Goal: Task Accomplishment & Management: Manage account settings

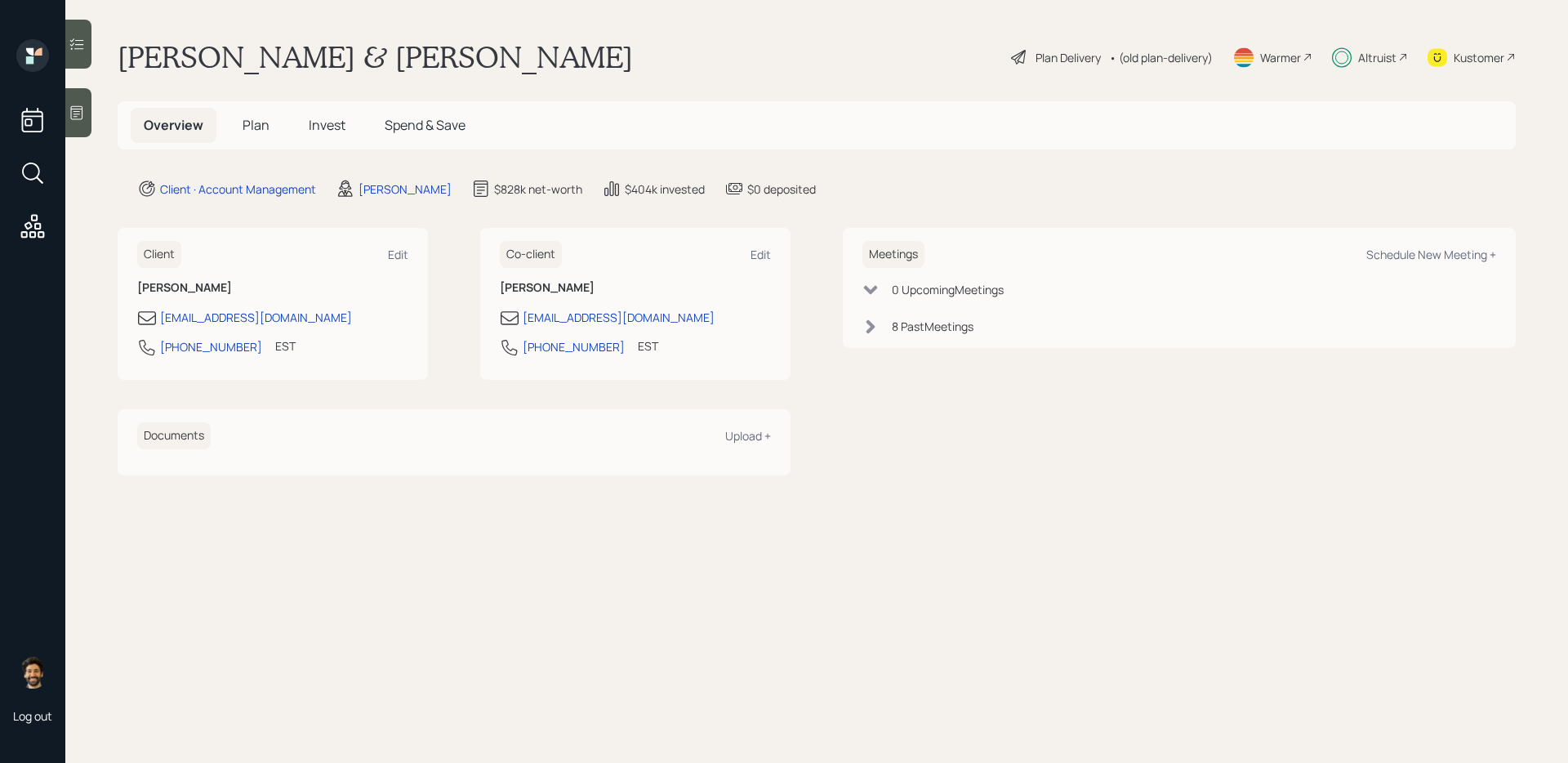
click at [326, 120] on span "Invest" at bounding box center [327, 125] width 37 height 18
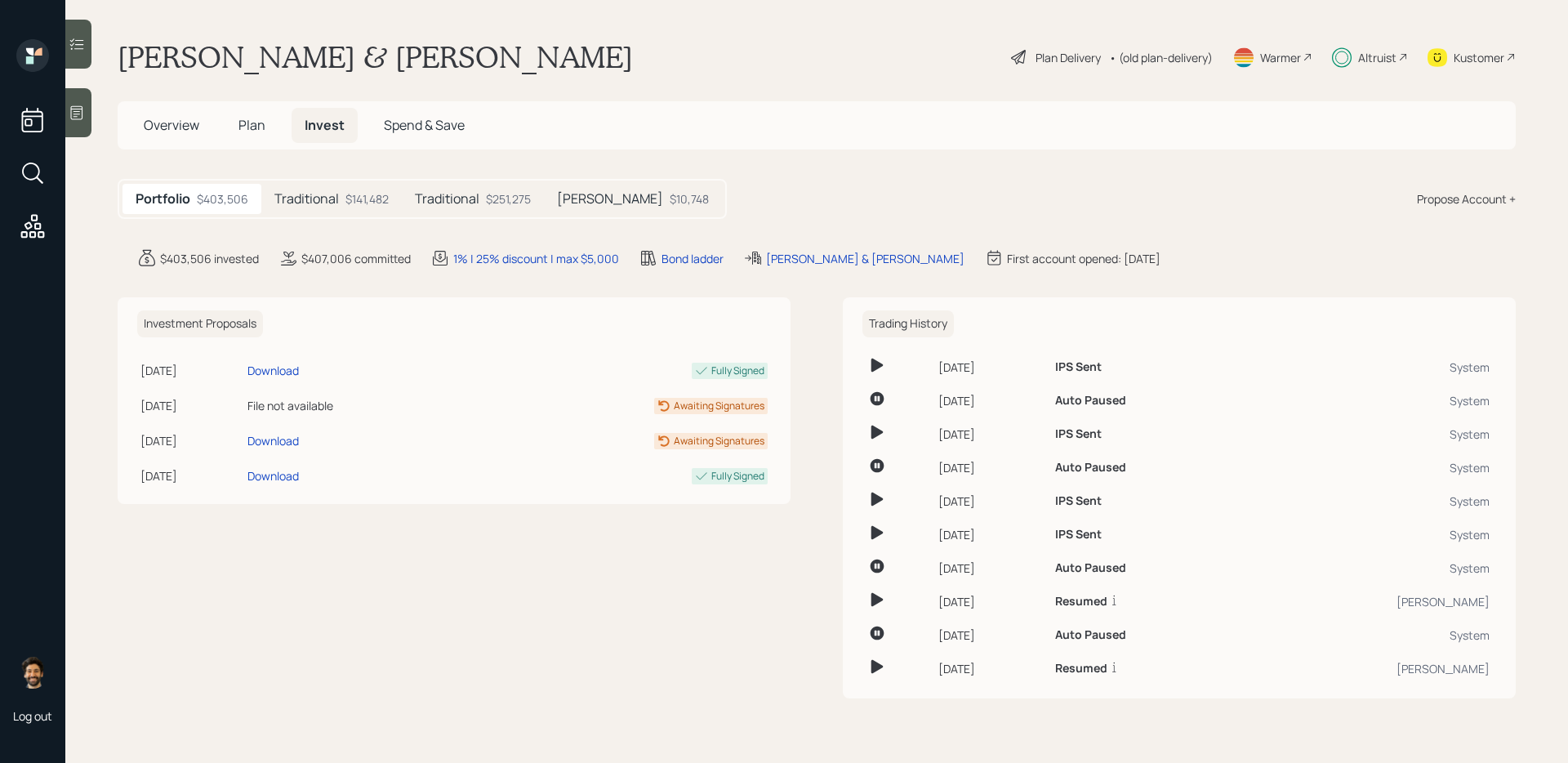
click at [454, 198] on h5 "Traditional" at bounding box center [447, 199] width 65 height 16
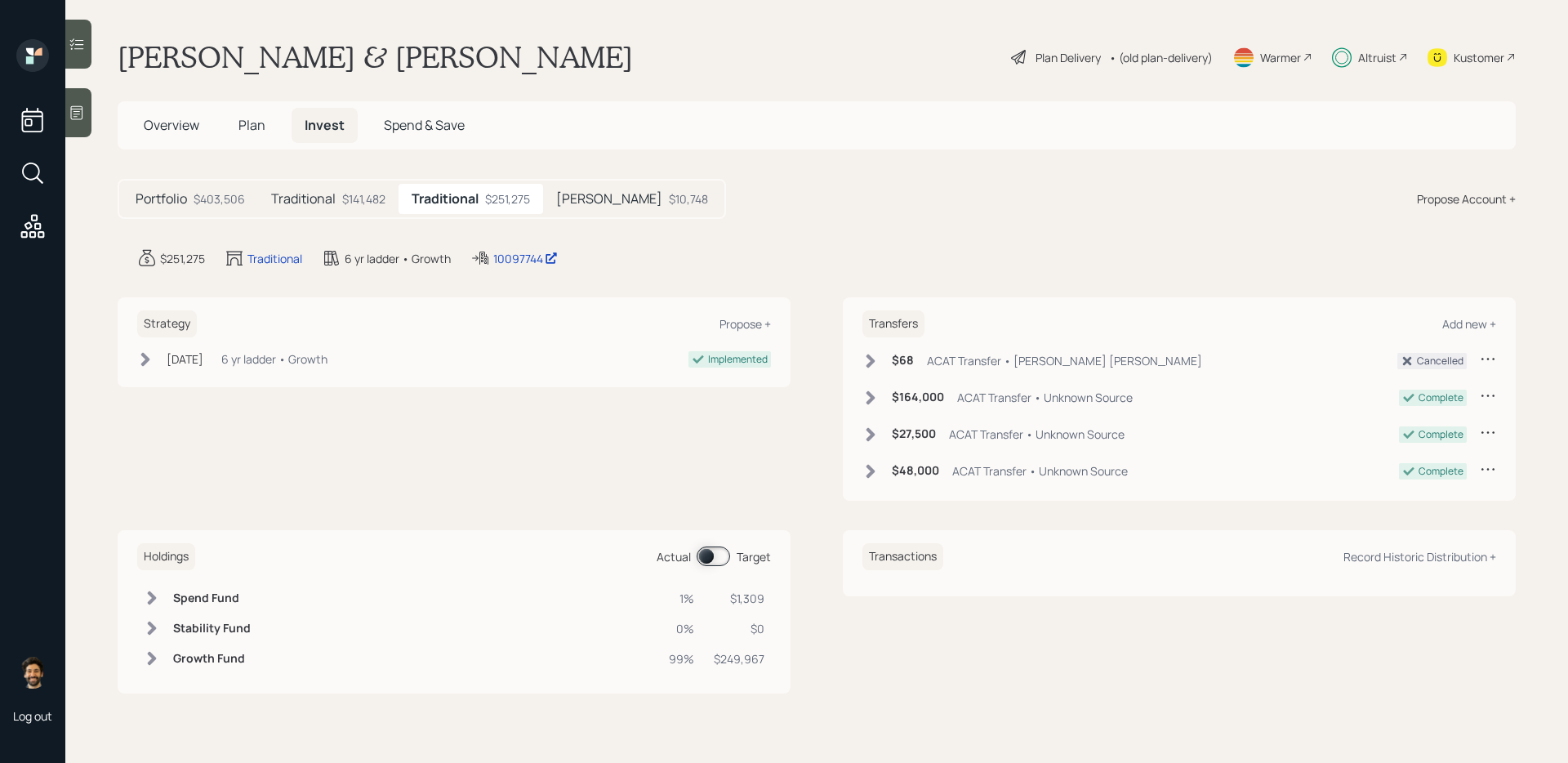
click at [333, 195] on h5 "Traditional" at bounding box center [303, 199] width 65 height 16
click at [860, 356] on div "Transfers Add new + $3,500 ACAT Transfer • [PERSON_NAME] IRA Ready $47,000 ACAT…" at bounding box center [1179, 400] width 673 height 204
click at [868, 358] on icon at bounding box center [871, 361] width 16 height 16
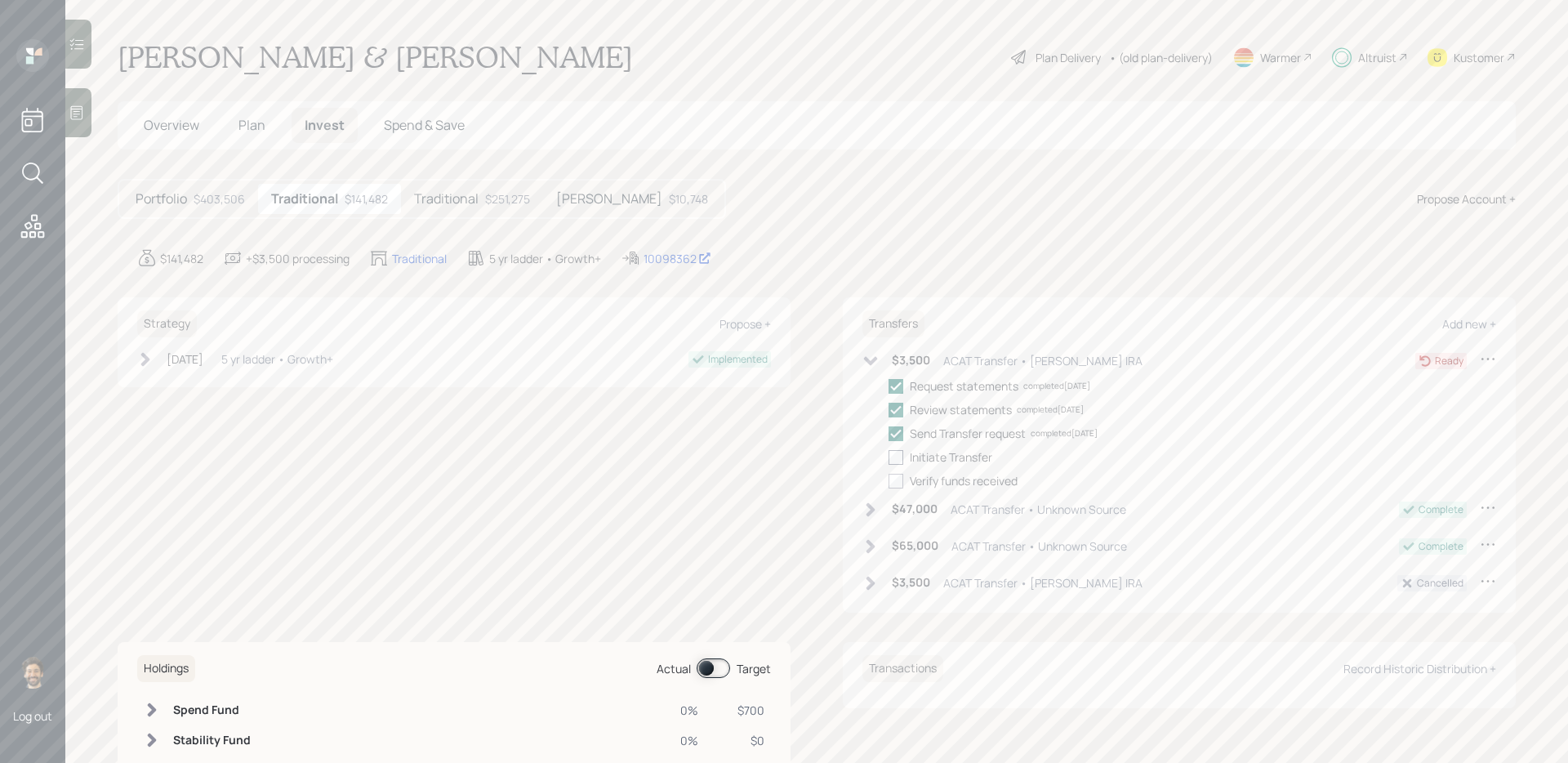
click at [896, 457] on div at bounding box center [896, 458] width 15 height 15
click at [888, 457] on input "checkbox" at bounding box center [888, 457] width 1 height 1
checkbox input "true"
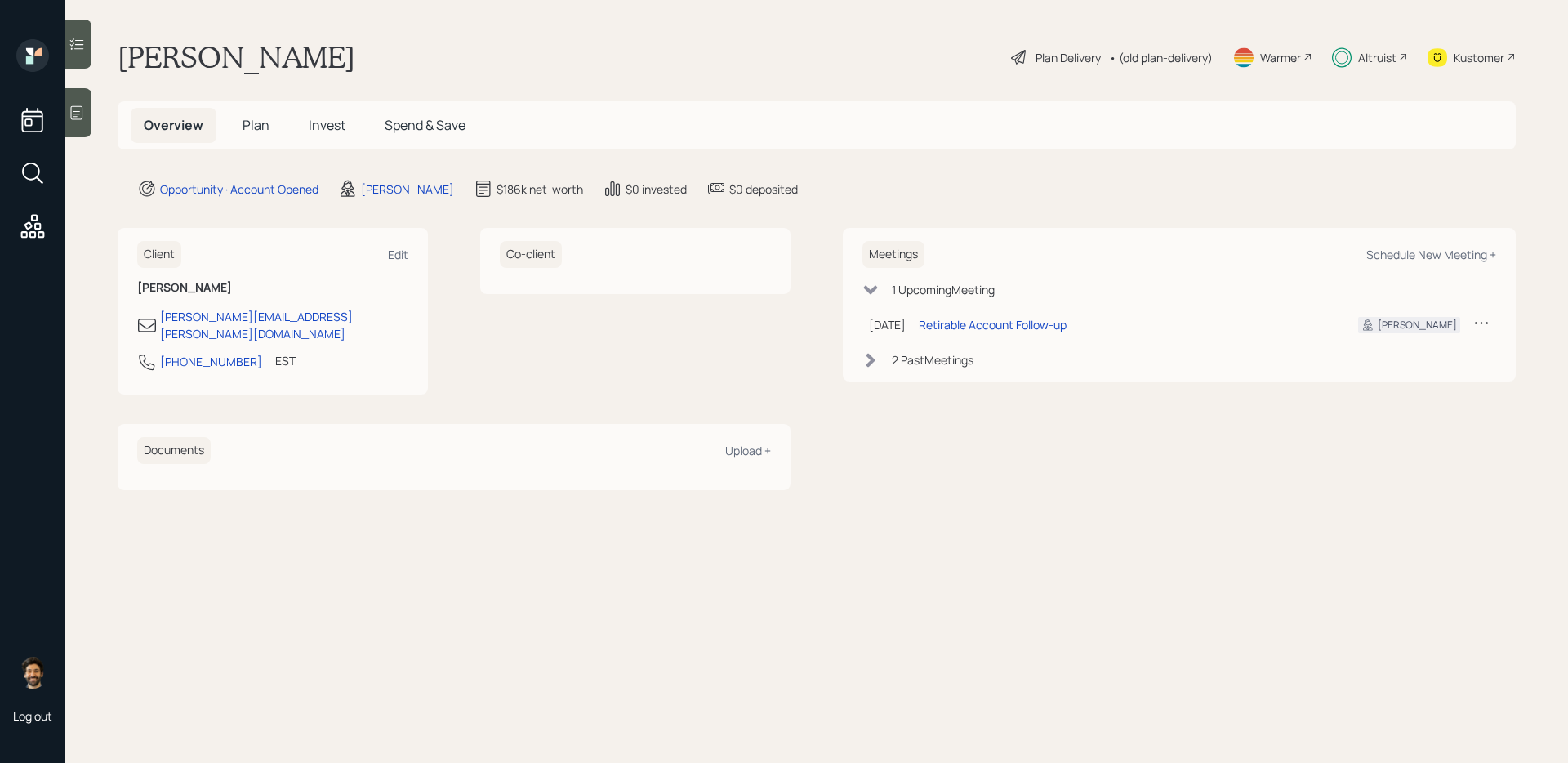
click at [320, 127] on span "Invest" at bounding box center [327, 125] width 37 height 18
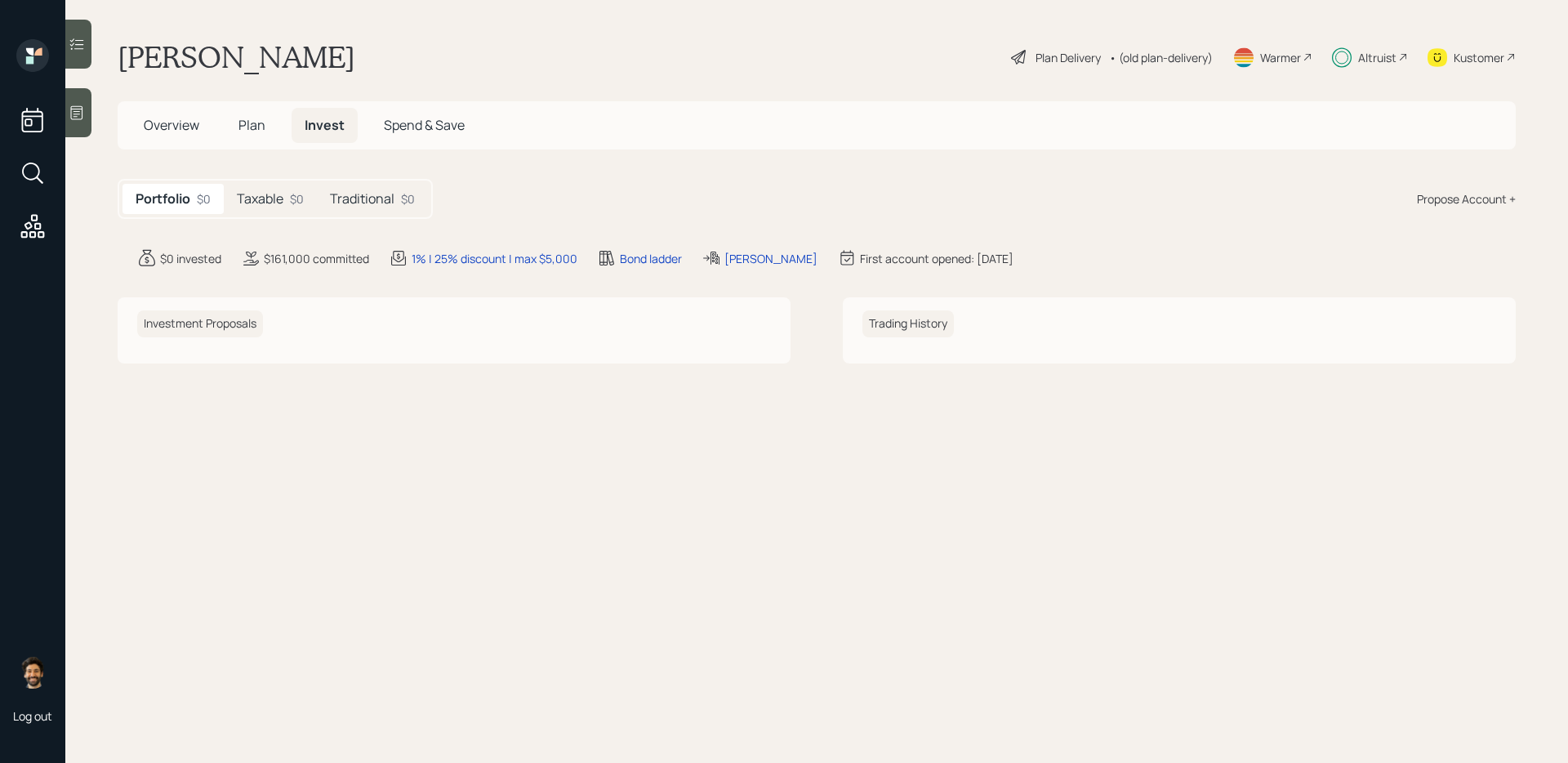
click at [288, 189] on div "Taxable $0" at bounding box center [270, 199] width 93 height 30
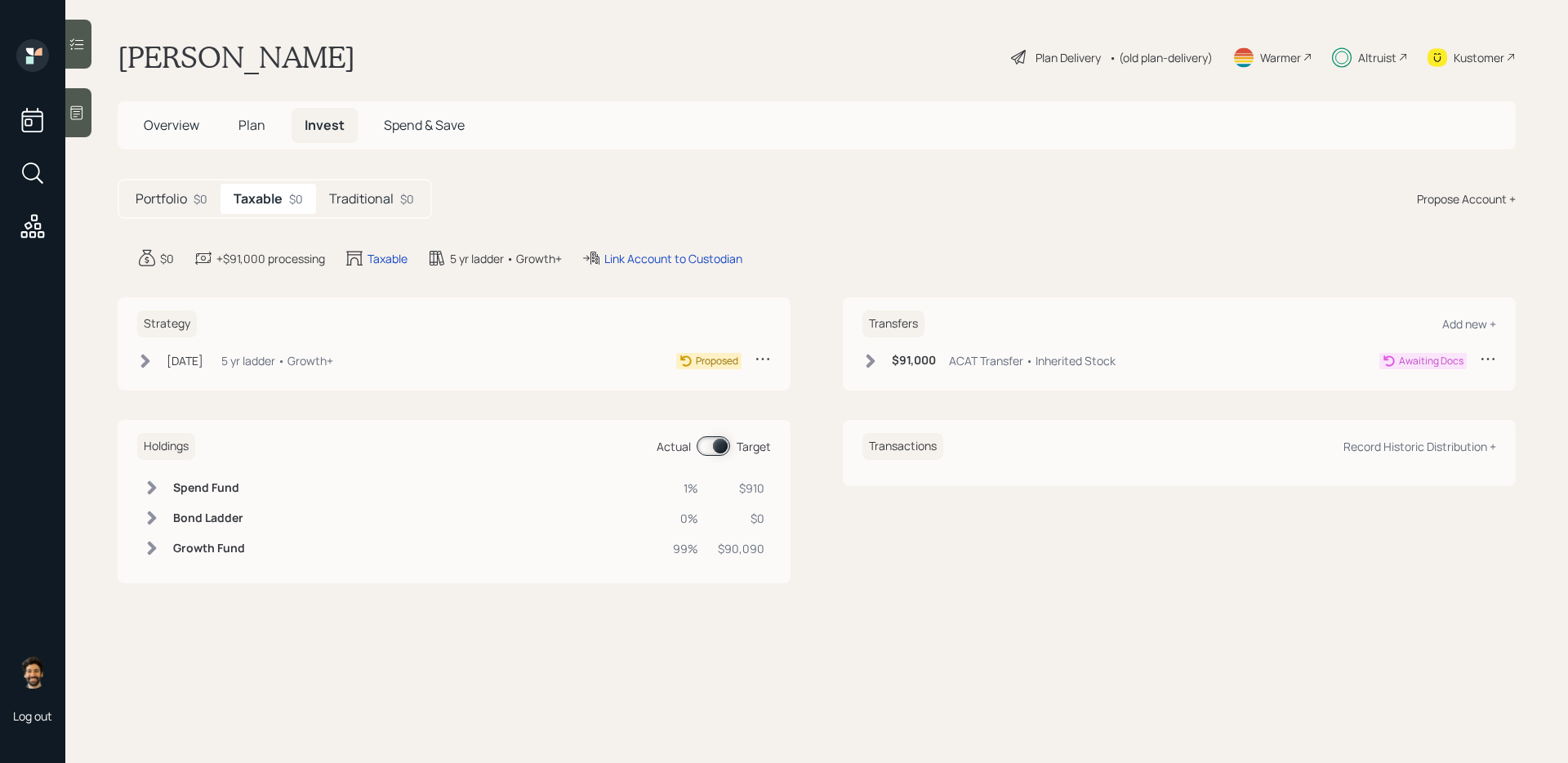
click at [356, 189] on div "Traditional $0" at bounding box center [371, 199] width 111 height 30
